Goal: Task Accomplishment & Management: Use online tool/utility

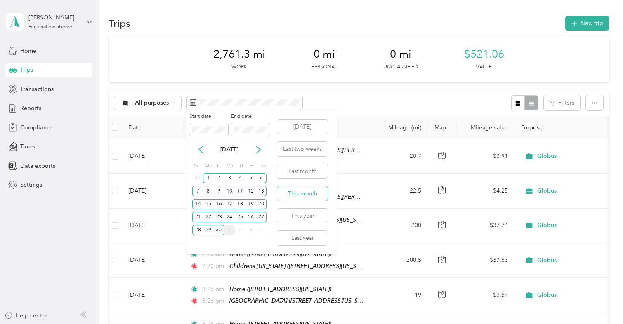
click at [292, 192] on button "This month" at bounding box center [302, 193] width 50 height 14
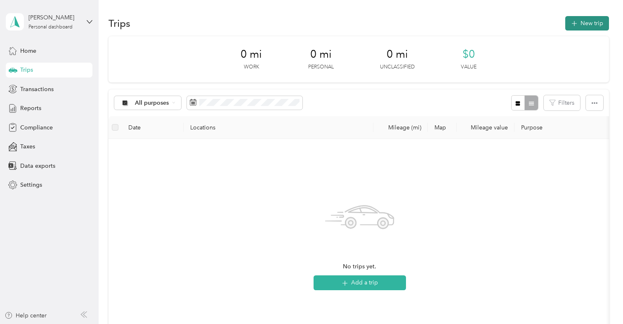
click at [591, 21] on button "New trip" at bounding box center [587, 23] width 44 height 14
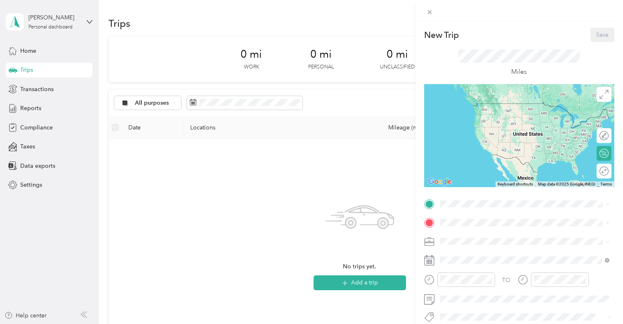
click at [470, 154] on span "[STREET_ADDRESS][US_STATE]" at bounding box center [496, 150] width 83 height 7
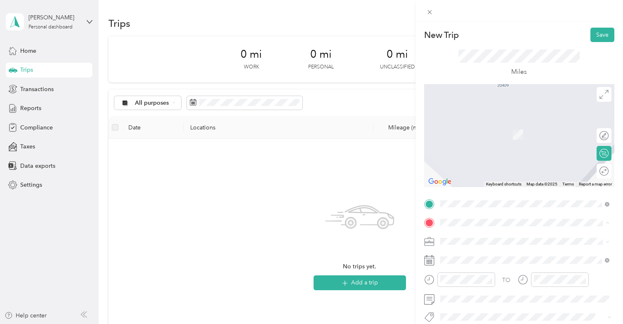
click at [474, 142] on div "[GEOGRAPHIC_DATA] [STREET_ADDRESS][PERSON_NAME][US_STATE][US_STATE]" at bounding box center [530, 134] width 151 height 26
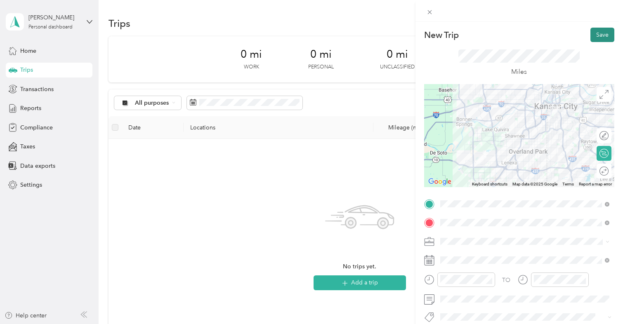
click at [602, 31] on button "Save" at bounding box center [602, 35] width 24 height 14
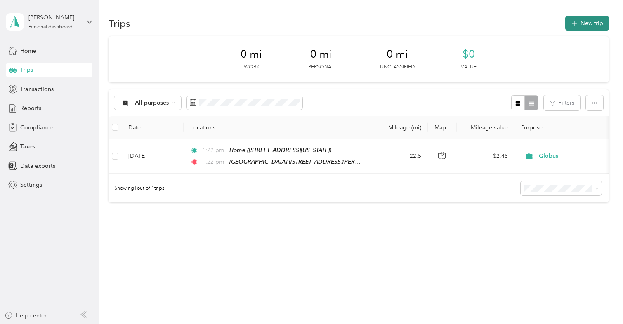
click at [596, 28] on button "New trip" at bounding box center [587, 23] width 44 height 14
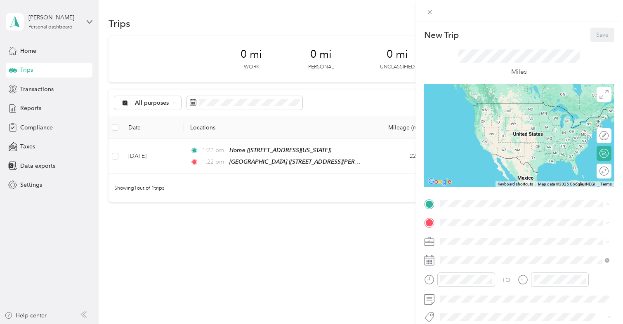
click at [474, 113] on span "[STREET_ADDRESS][PERSON_NAME][US_STATE][US_STATE]" at bounding box center [519, 120] width 128 height 16
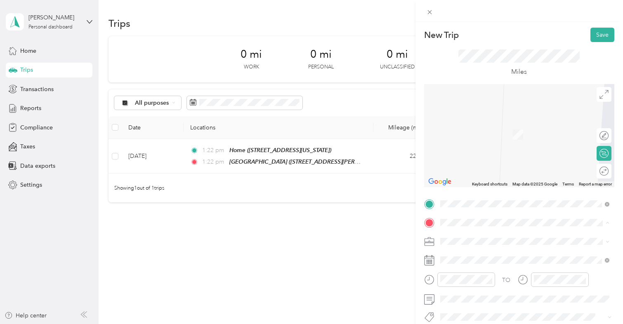
click at [469, 172] on div "Home [STREET_ADDRESS][US_STATE]" at bounding box center [496, 164] width 83 height 17
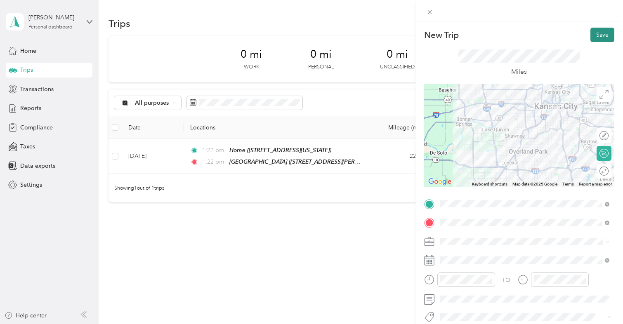
click at [604, 31] on button "Save" at bounding box center [602, 35] width 24 height 14
